Goal: Task Accomplishment & Management: Use online tool/utility

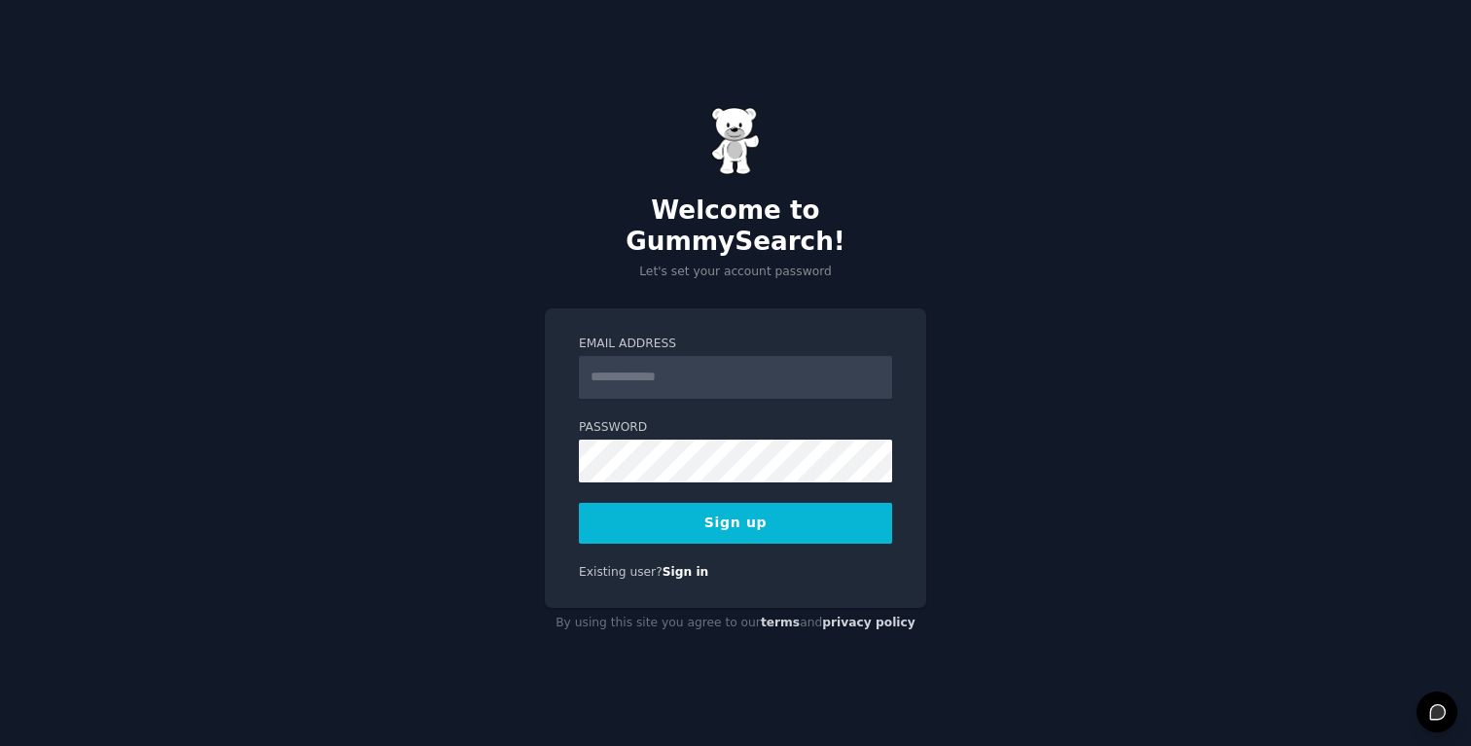
click at [746, 372] on input "Email Address" at bounding box center [735, 377] width 313 height 43
type input "**********"
click at [758, 523] on button "Sign up" at bounding box center [735, 523] width 313 height 41
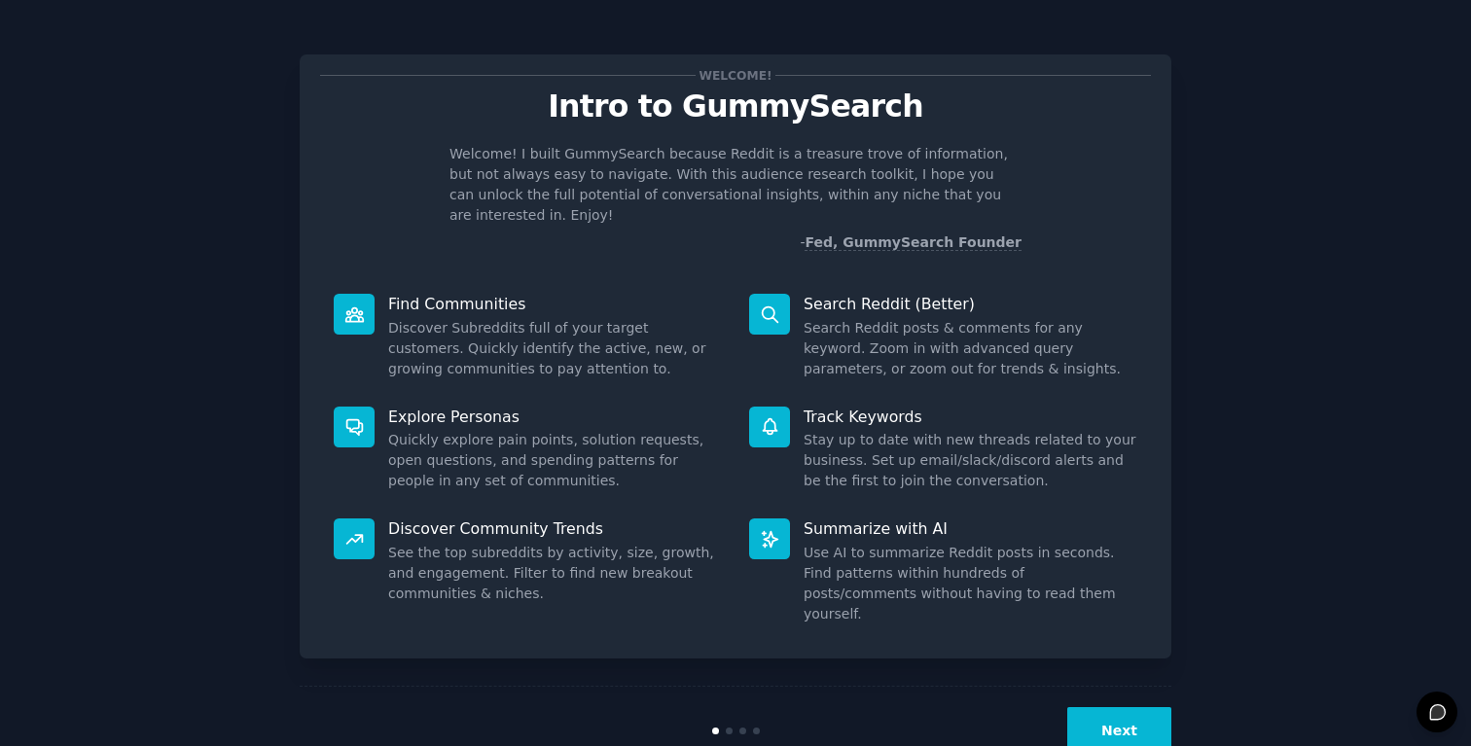
scroll to position [15, 0]
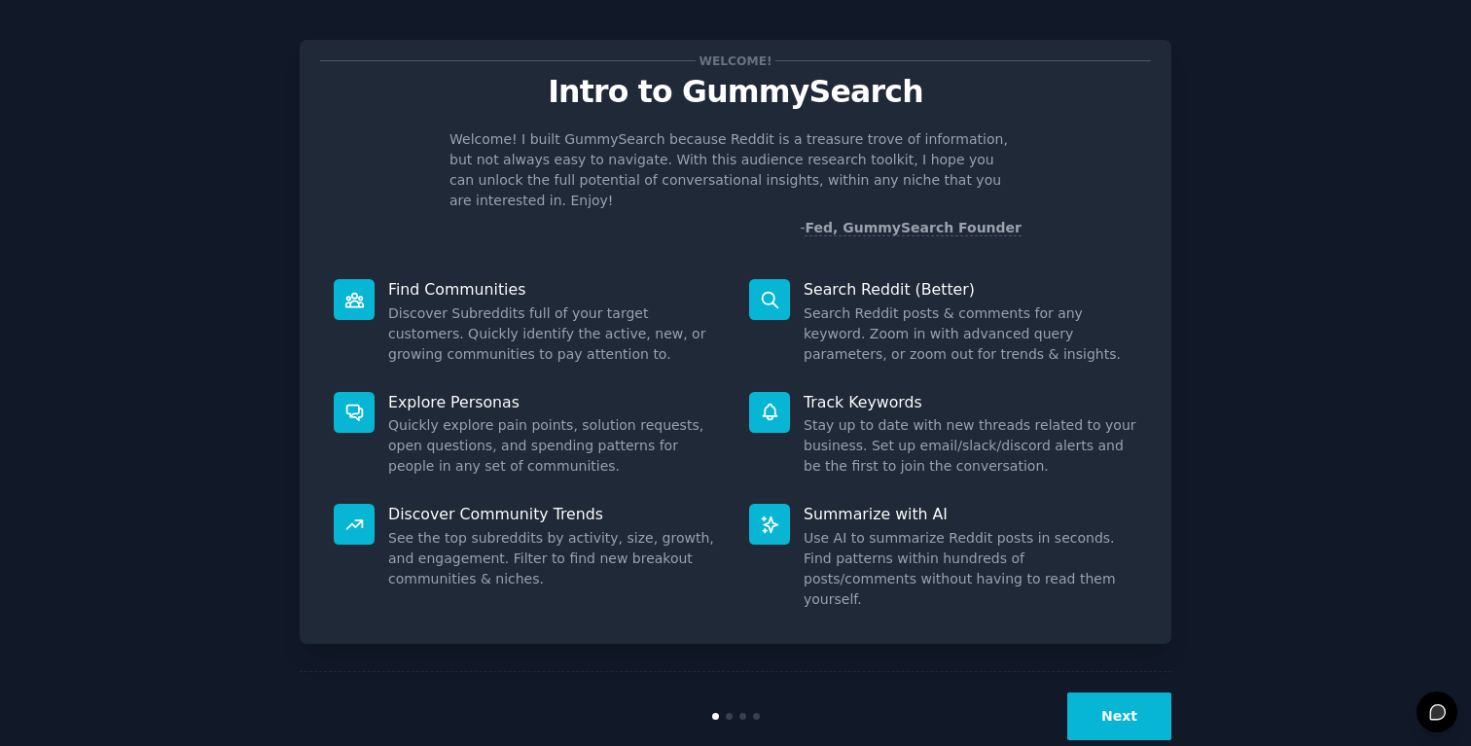
click at [1128, 693] on button "Next" at bounding box center [1120, 717] width 104 height 48
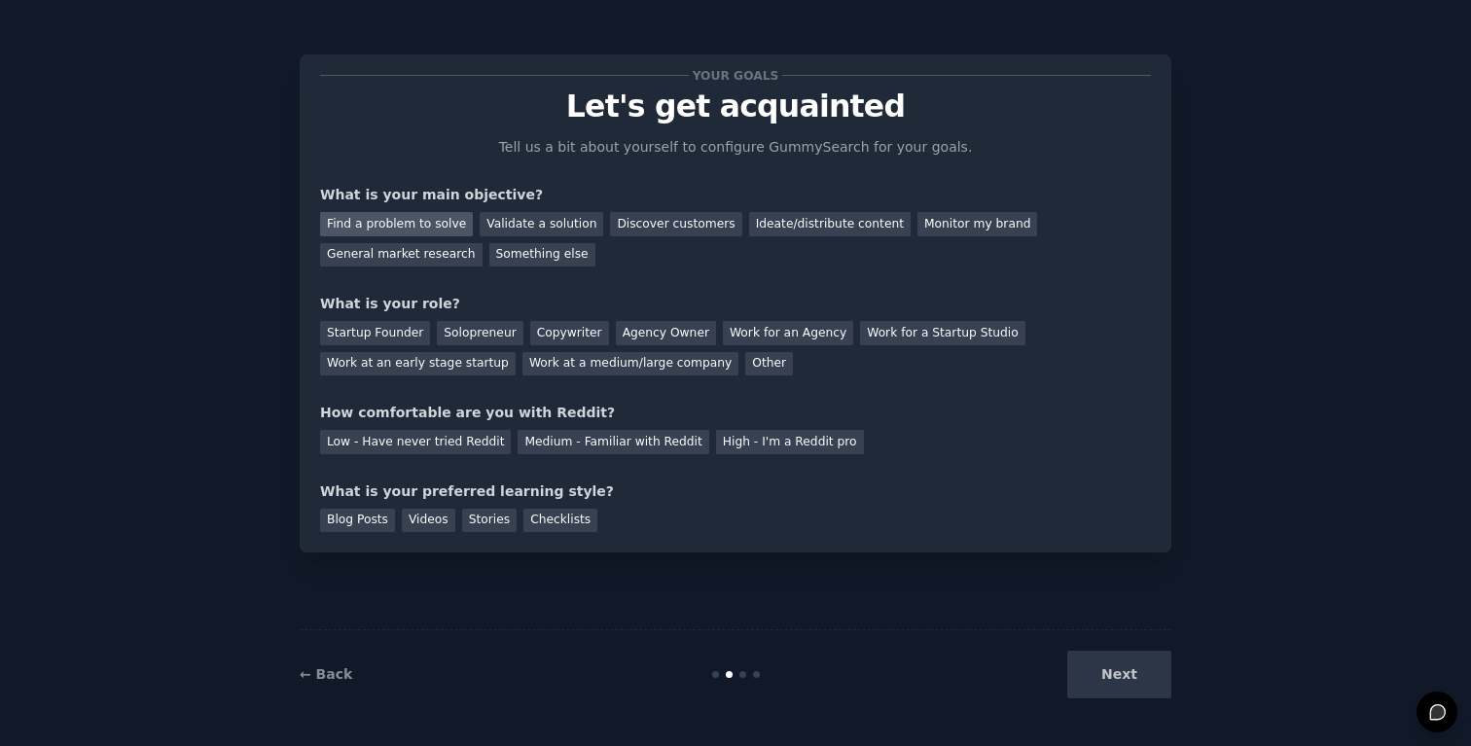
click at [414, 224] on div "Find a problem to solve" at bounding box center [396, 224] width 153 height 24
click at [470, 329] on div "Solopreneur" at bounding box center [480, 333] width 86 height 24
click at [734, 446] on div "High - I'm a Reddit pro" at bounding box center [790, 442] width 148 height 24
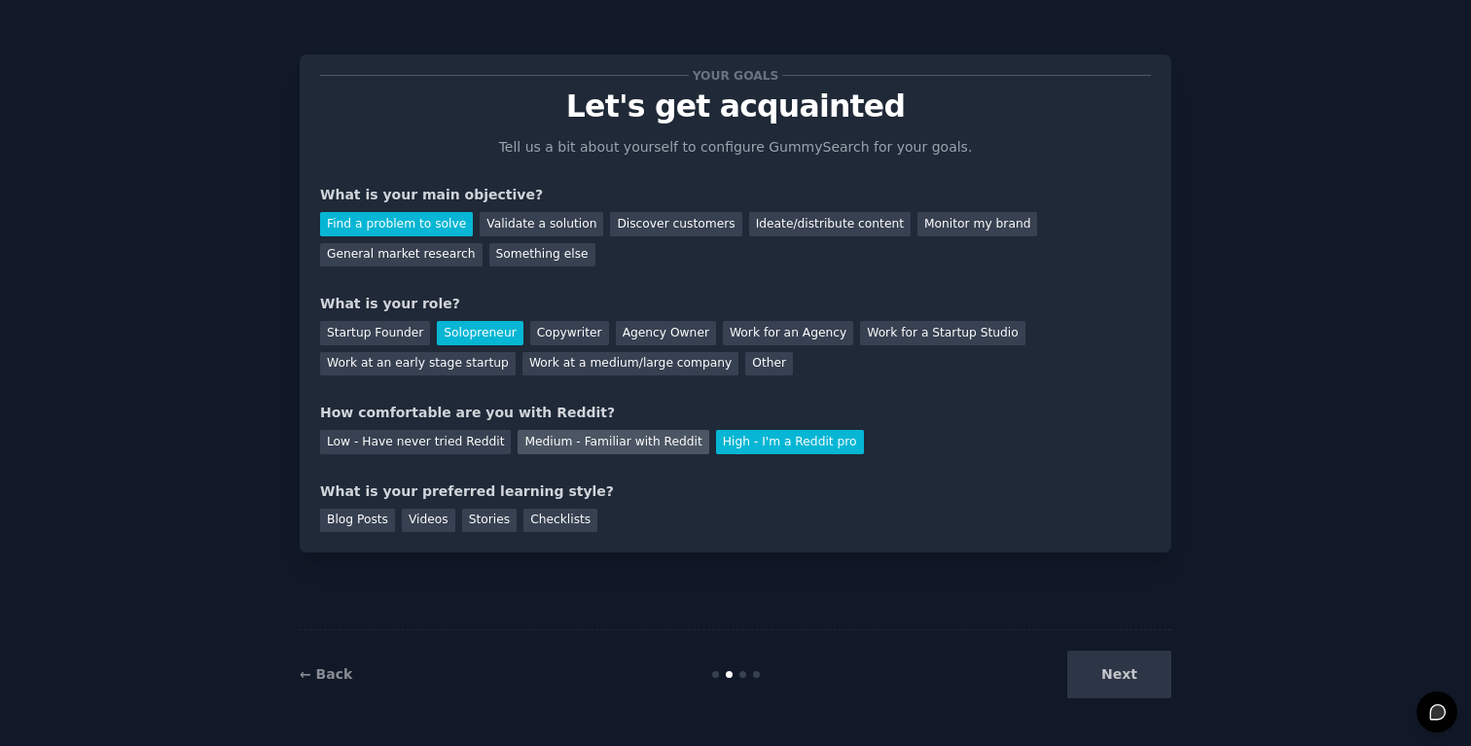
click at [638, 436] on div "Medium - Familiar with Reddit" at bounding box center [613, 442] width 191 height 24
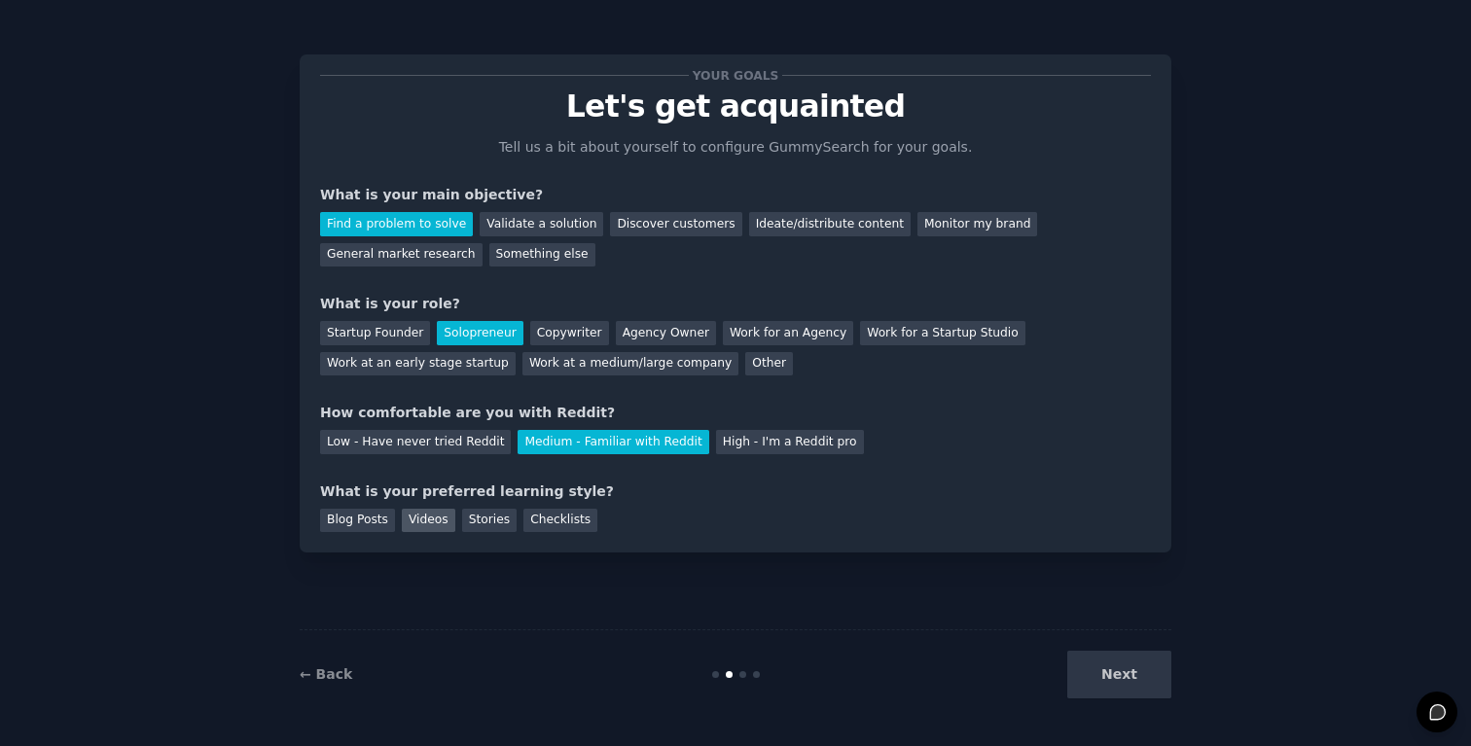
click at [450, 530] on div "Videos" at bounding box center [429, 521] width 54 height 24
click at [1126, 679] on button "Next" at bounding box center [1120, 675] width 104 height 48
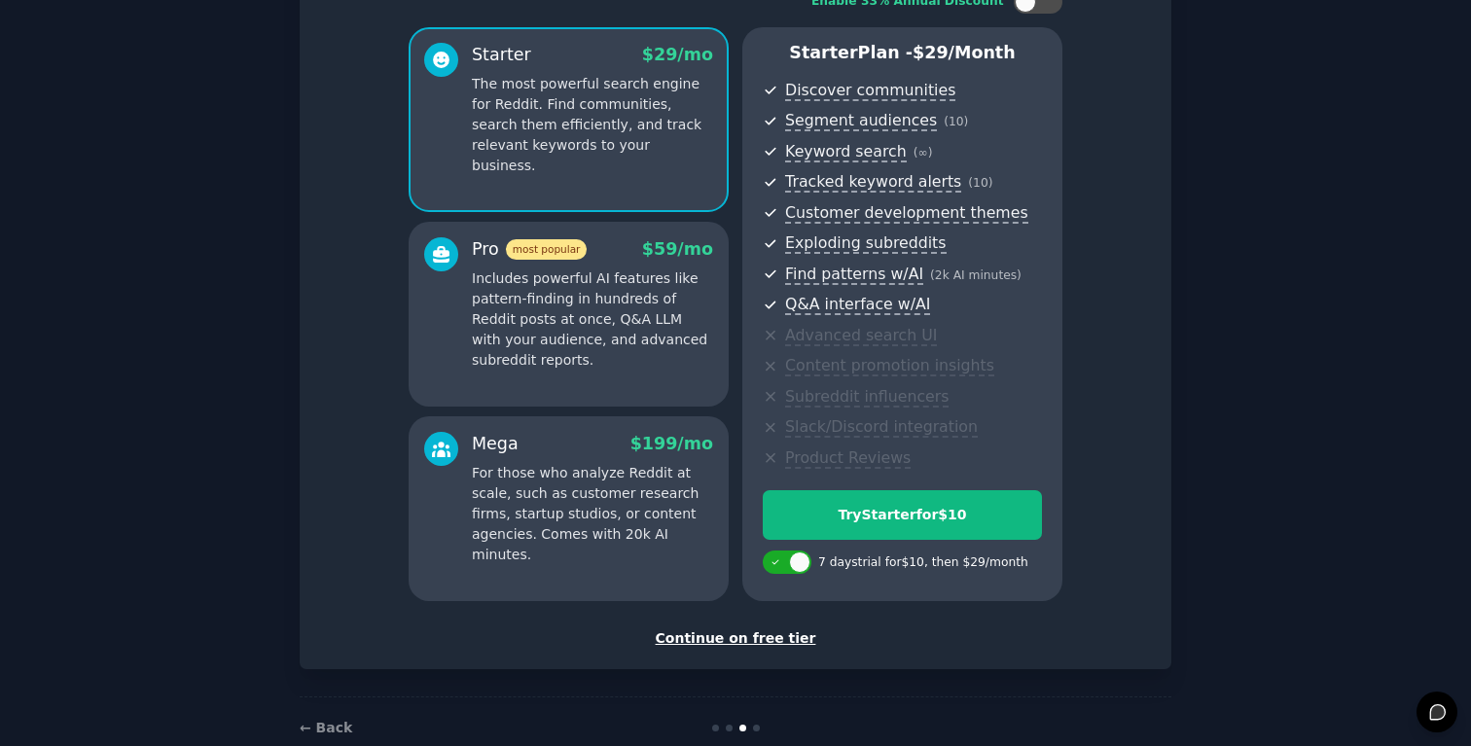
scroll to position [187, 0]
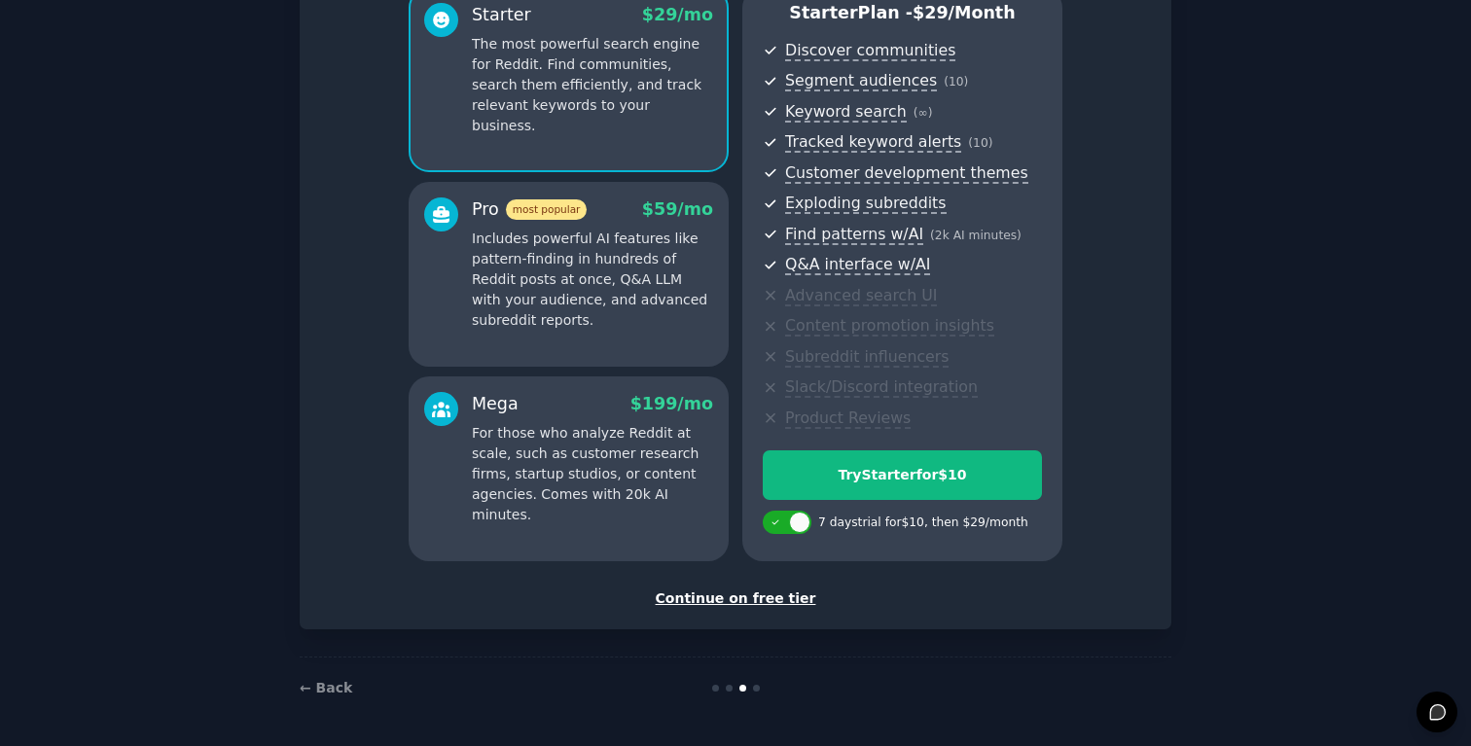
click at [770, 595] on div "Continue on free tier" at bounding box center [735, 599] width 831 height 20
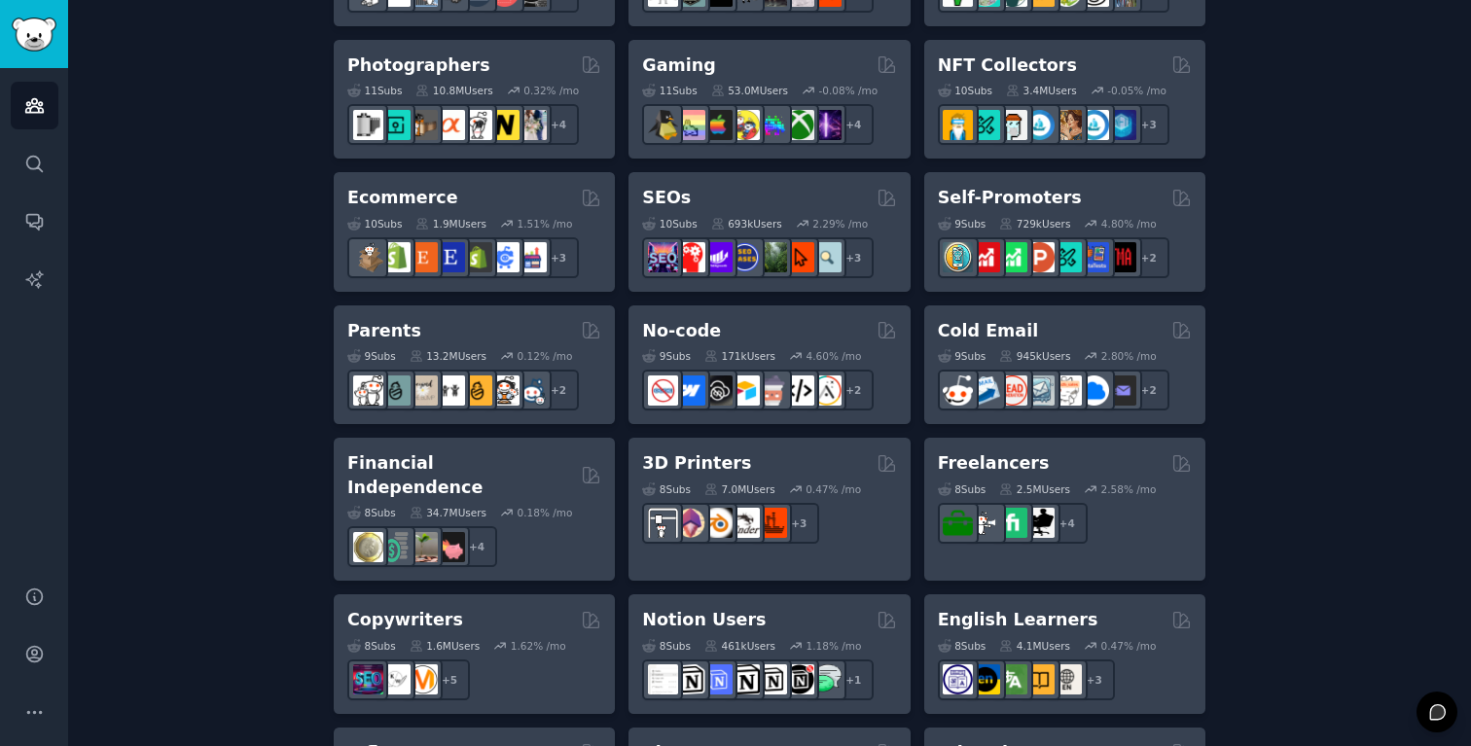
scroll to position [1000, 0]
